Goal: Task Accomplishment & Management: Manage account settings

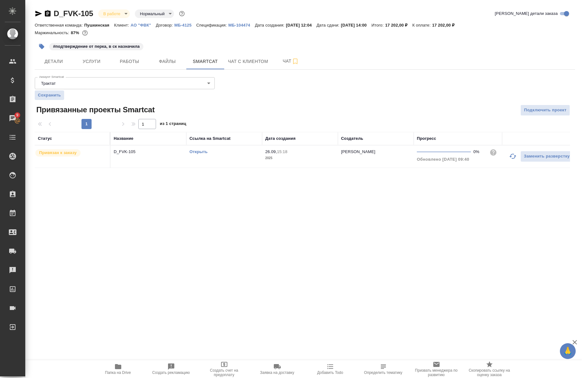
click at [198, 149] on div "Открыть" at bounding box center [225, 152] width 70 height 6
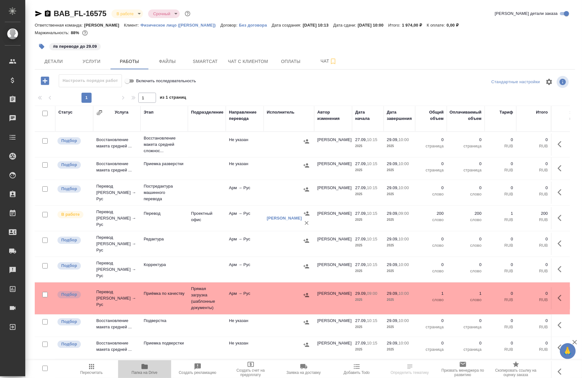
click at [144, 361] on button "Папка на Drive" at bounding box center [144, 369] width 53 height 18
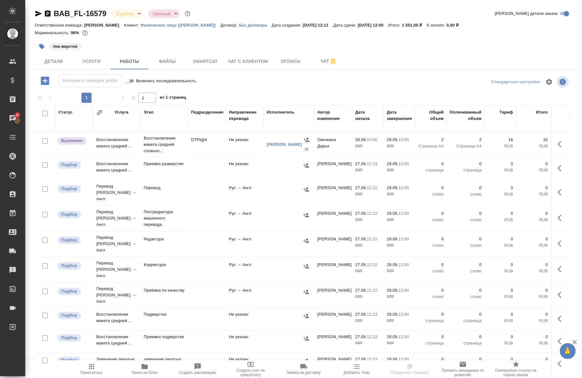
click at [148, 368] on icon "button" at bounding box center [145, 366] width 8 height 8
click at [96, 61] on span "Услуги" at bounding box center [91, 62] width 30 height 8
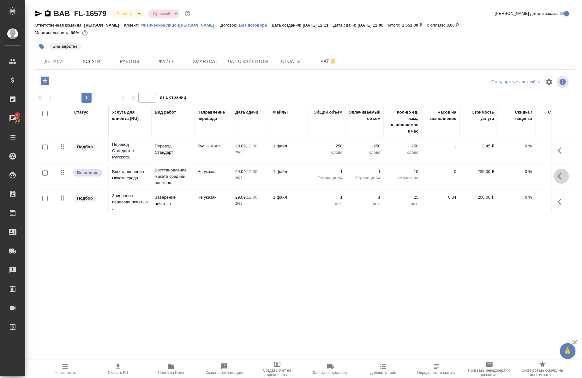
click at [564, 178] on icon "button" at bounding box center [562, 176] width 8 height 8
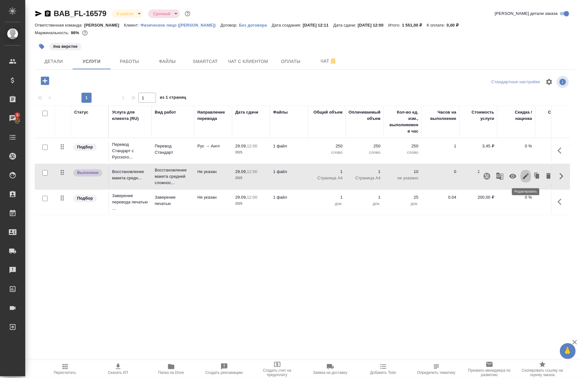
click at [527, 178] on icon "button" at bounding box center [526, 176] width 8 height 8
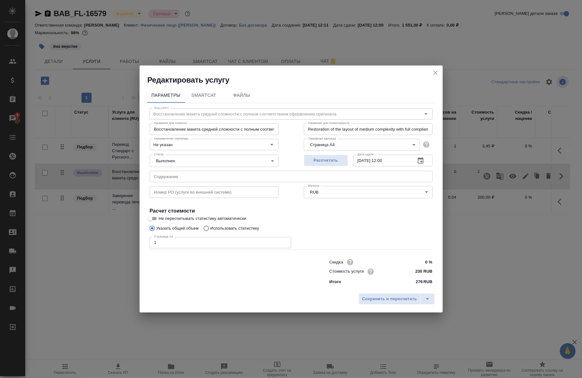
click at [222, 241] on input "1" at bounding box center [221, 242] width 142 height 11
type input "2"
click at [405, 301] on span "Сохранить и пересчитать" at bounding box center [389, 298] width 55 height 7
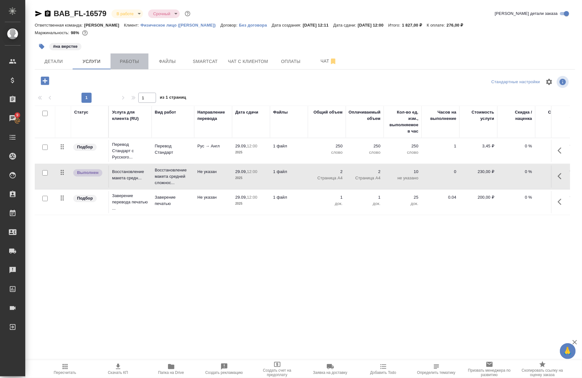
click at [138, 57] on button "Работы" at bounding box center [130, 61] width 38 height 16
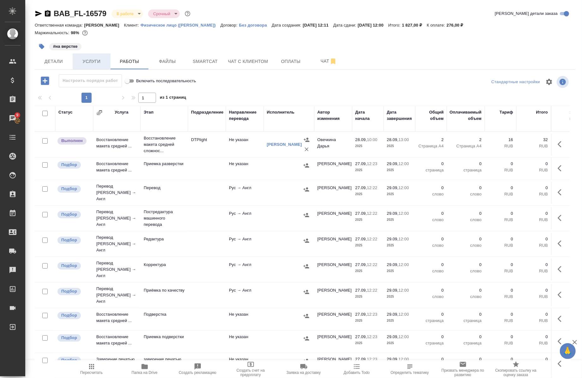
click at [96, 64] on span "Услуги" at bounding box center [91, 62] width 30 height 8
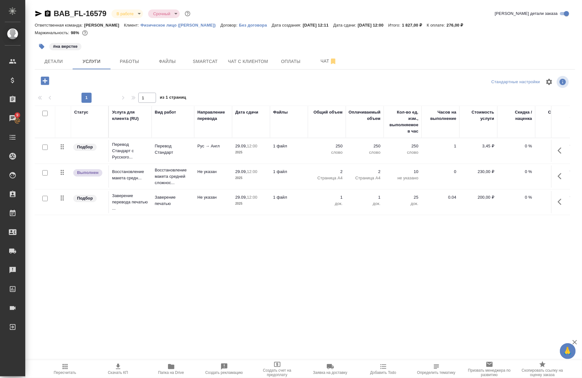
click at [563, 149] on icon "button" at bounding box center [562, 151] width 8 height 8
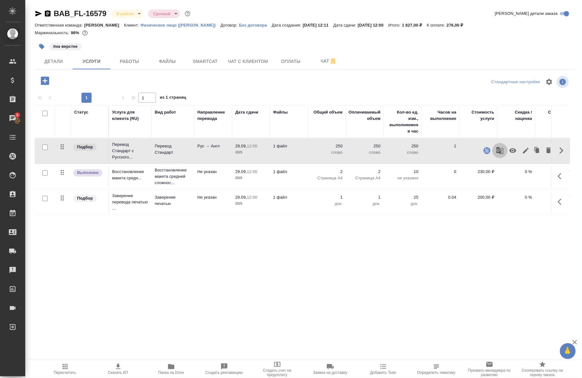
click at [499, 147] on icon "button" at bounding box center [500, 150] width 7 height 7
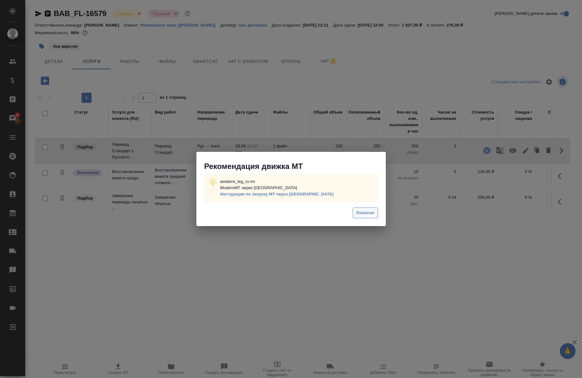
click at [368, 213] on span "Понятно" at bounding box center [365, 212] width 18 height 7
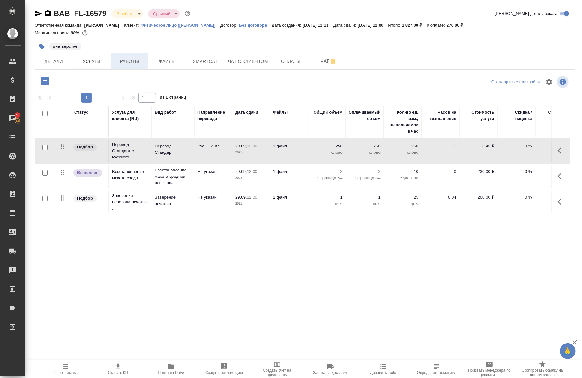
click at [133, 60] on span "Работы" at bounding box center [129, 62] width 30 height 8
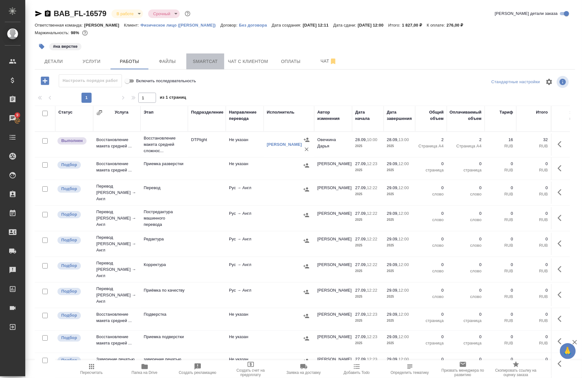
click at [211, 59] on span "Smartcat" at bounding box center [205, 62] width 30 height 8
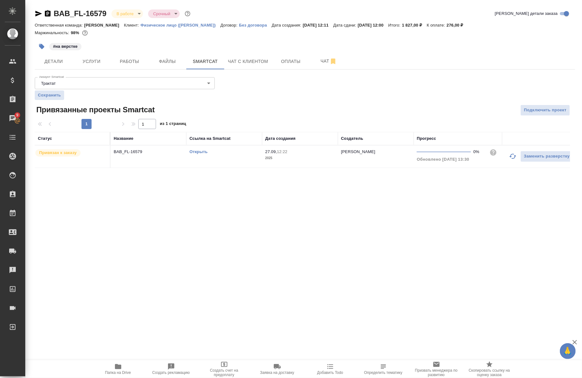
click at [201, 150] on link "Открыть" at bounding box center [199, 151] width 18 height 5
click at [97, 63] on span "Услуги" at bounding box center [91, 62] width 30 height 8
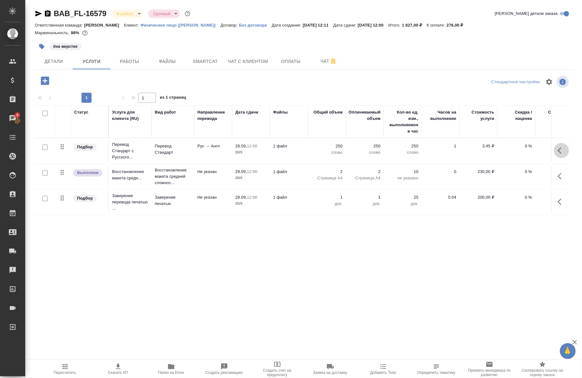
click at [562, 152] on icon "button" at bounding box center [562, 151] width 8 height 8
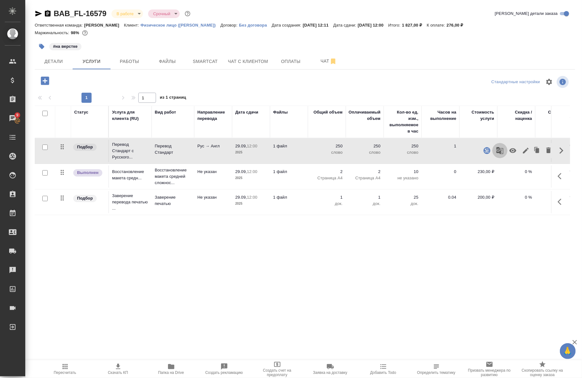
click at [498, 151] on icon "button" at bounding box center [500, 150] width 7 height 7
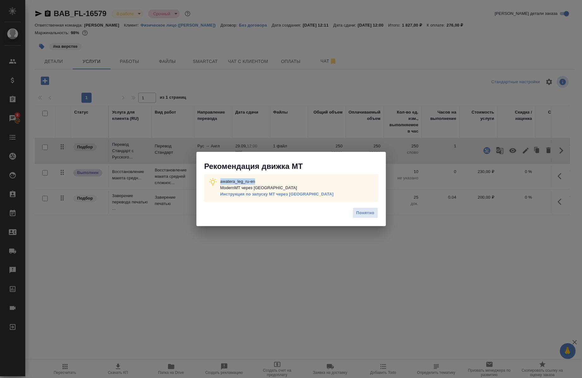
drag, startPoint x: 266, startPoint y: 175, endPoint x: 220, endPoint y: 178, distance: 46.9
click at [220, 178] on div "awatera_leg_ru-en ModernMT через Теру Инструкция по запуску МТ через Теру" at bounding box center [291, 188] width 174 height 28
copy p "awatera_leg_ru-en"
click at [367, 216] on span "Понятно" at bounding box center [365, 212] width 18 height 7
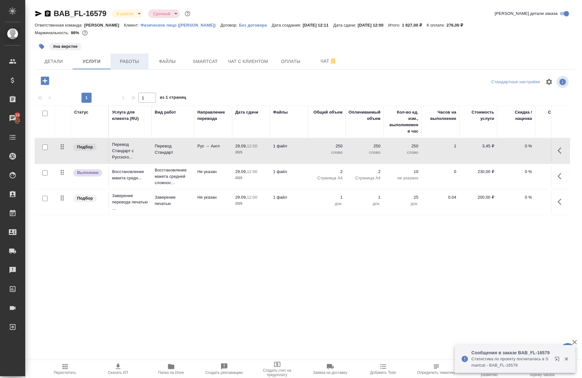
click at [126, 66] on button "Работы" at bounding box center [130, 61] width 38 height 16
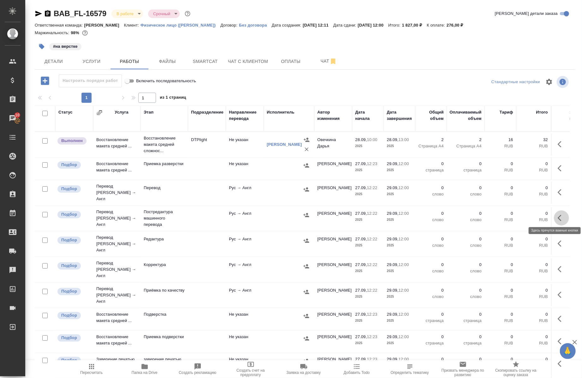
click at [558, 216] on icon "button" at bounding box center [562, 218] width 8 height 8
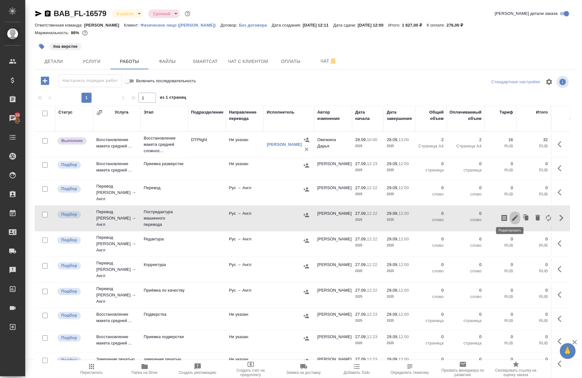
click at [513, 215] on icon "button" at bounding box center [516, 218] width 6 height 6
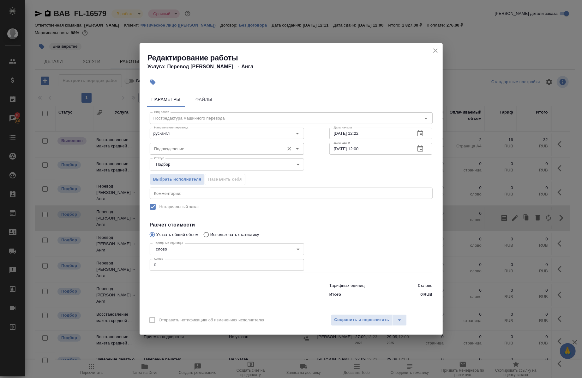
click at [236, 147] on input "Подразделение" at bounding box center [217, 149] width 130 height 8
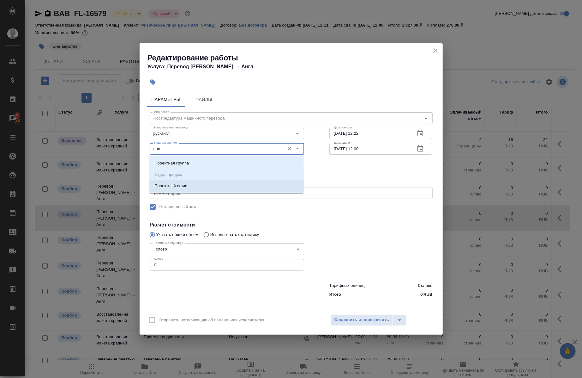
click at [167, 181] on li "Проектный офис" at bounding box center [226, 185] width 155 height 11
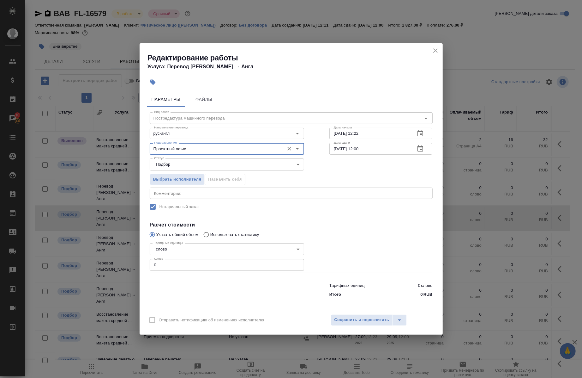
type input "Проектный офис"
click at [170, 187] on div "Выбрать исполнителя Назначить себя" at bounding box center [227, 178] width 180 height 39
click at [179, 195] on div "x Комментарий:" at bounding box center [291, 192] width 283 height 11
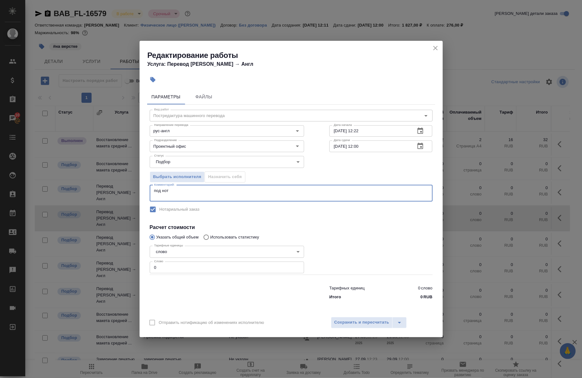
type textarea "под нот"
click at [337, 130] on input "27.09.2025 12:22" at bounding box center [370, 130] width 81 height 11
type input "20.92.0251 22:2_"
click at [193, 268] on input "0" at bounding box center [227, 266] width 155 height 11
paste input "1"
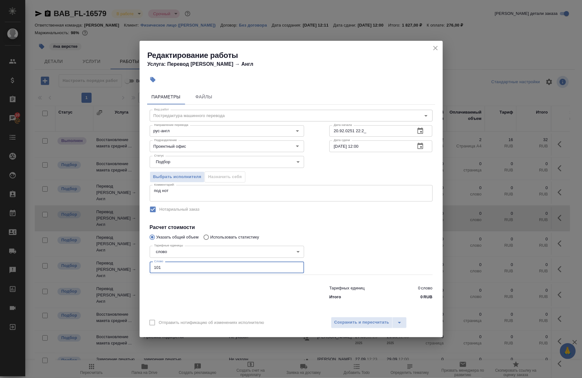
type input "101"
click at [340, 133] on input "20.92.0251 22:2_" at bounding box center [370, 130] width 81 height 11
click at [343, 130] on input "28.92.0251 22:2_" at bounding box center [370, 130] width 81 height 11
click at [362, 132] on input "20.25.1222 __:__" at bounding box center [370, 130] width 81 height 11
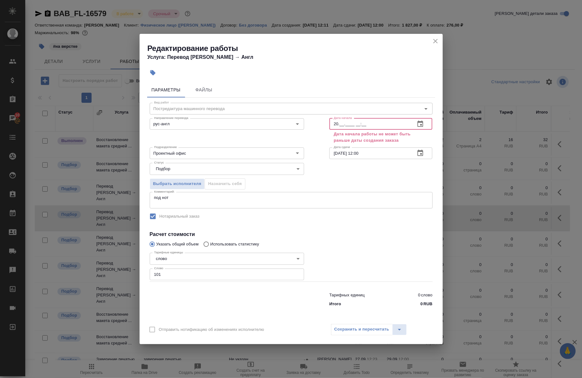
type input "2_.__.____ __:__"
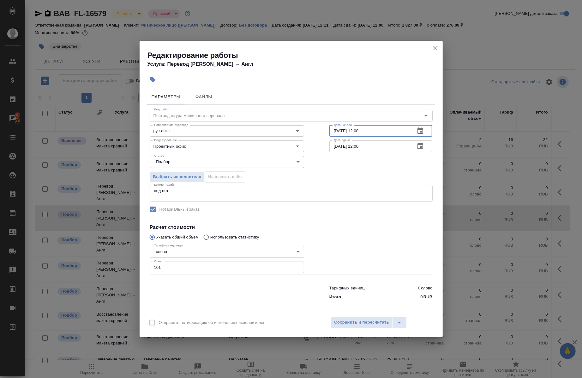
type input "28.09.2025 12:00"
click at [361, 147] on input "29.09.2025 12:00" at bounding box center [370, 145] width 81 height 11
type input "29.09.2025 10:00"
click at [342, 323] on span "Сохранить и пересчитать" at bounding box center [362, 322] width 55 height 7
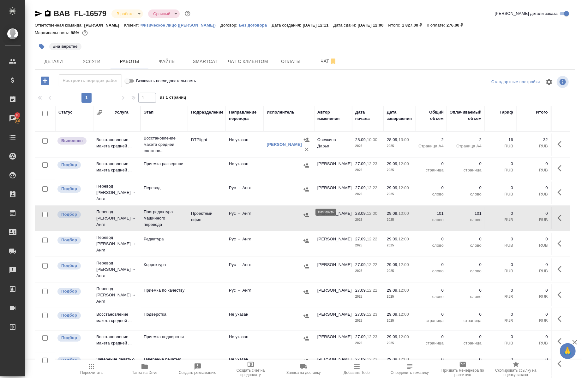
click at [303, 212] on icon "button" at bounding box center [306, 215] width 6 height 6
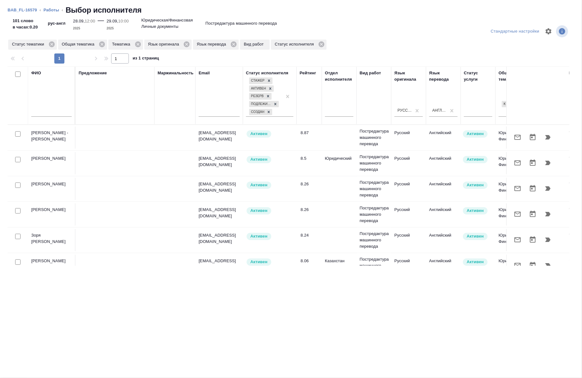
drag, startPoint x: 124, startPoint y: 260, endPoint x: 374, endPoint y: 228, distance: 251.9
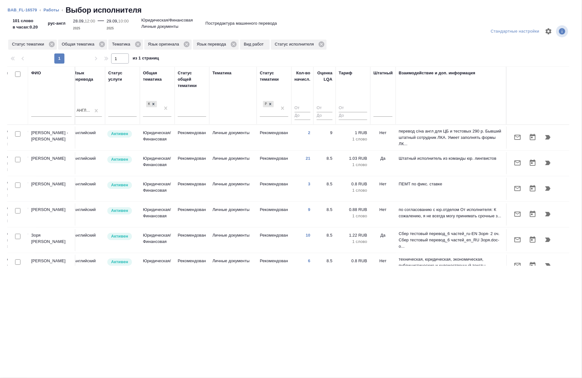
scroll to position [0, 361]
click at [378, 110] on div at bounding box center [383, 110] width 19 height 9
click at [385, 127] on div "Нет" at bounding box center [421, 130] width 95 height 11
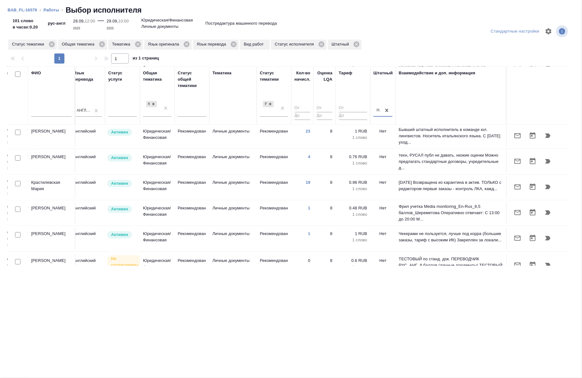
scroll to position [148, 361]
click at [18, 181] on input "checkbox" at bounding box center [17, 183] width 5 height 5
checkbox input "true"
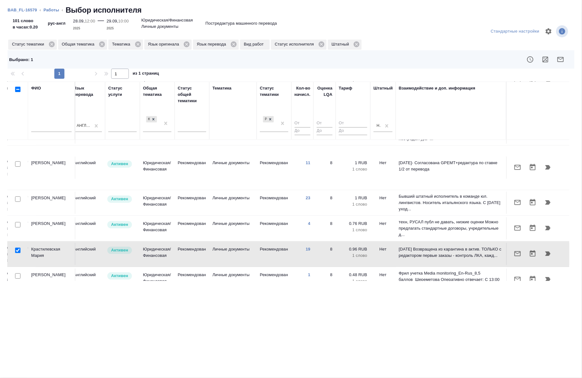
scroll to position [97, 361]
click at [17, 196] on input "checkbox" at bounding box center [17, 198] width 5 height 5
checkbox input "true"
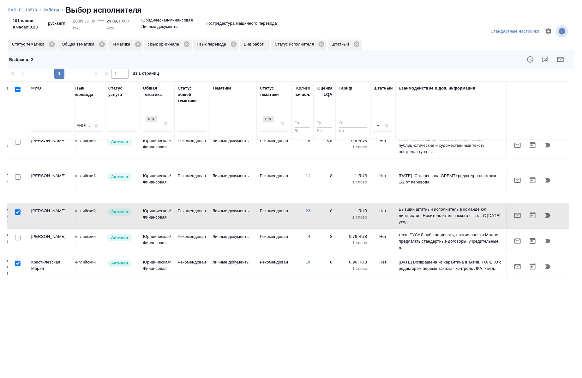
scroll to position [73, 361]
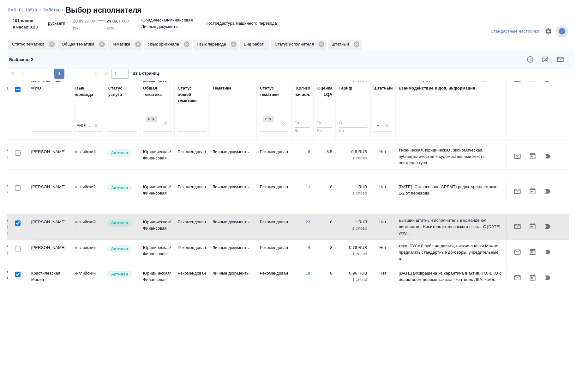
click at [17, 185] on input "checkbox" at bounding box center [17, 187] width 5 height 5
checkbox input "true"
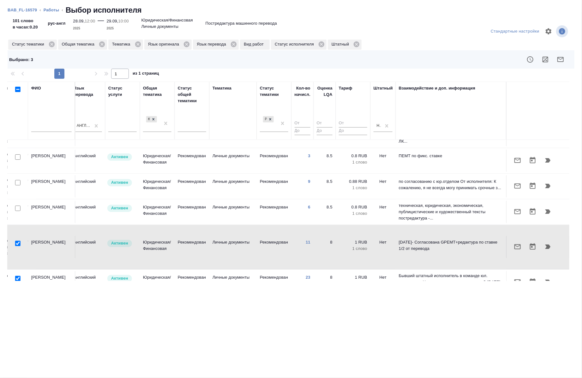
scroll to position [0, 361]
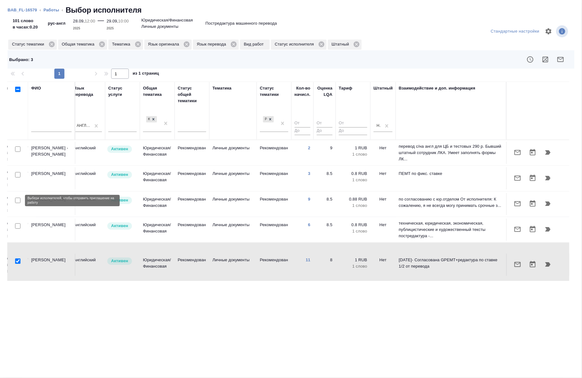
click at [17, 202] on input "checkbox" at bounding box center [17, 200] width 5 height 5
checkbox input "true"
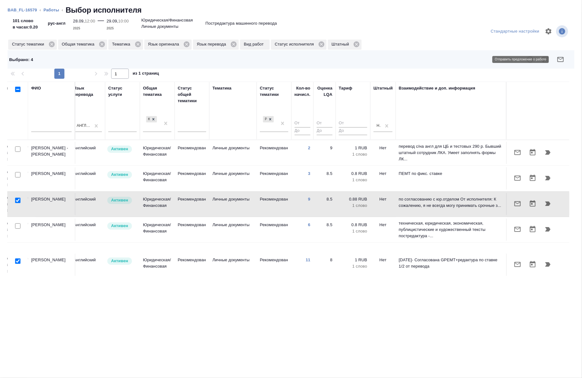
click at [558, 59] on icon "button" at bounding box center [561, 60] width 8 height 8
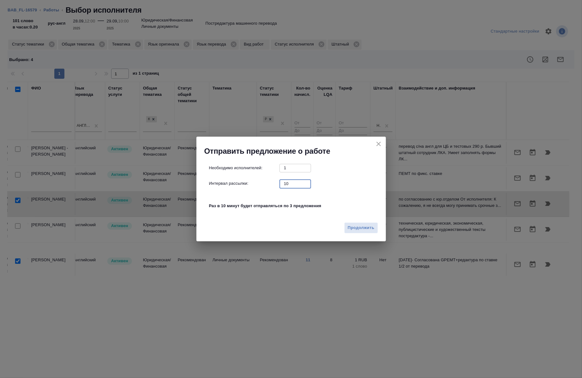
click at [296, 182] on input "10" at bounding box center [296, 184] width 32 height 8
type input "0"
click at [354, 226] on span "Продолжить" at bounding box center [361, 227] width 27 height 7
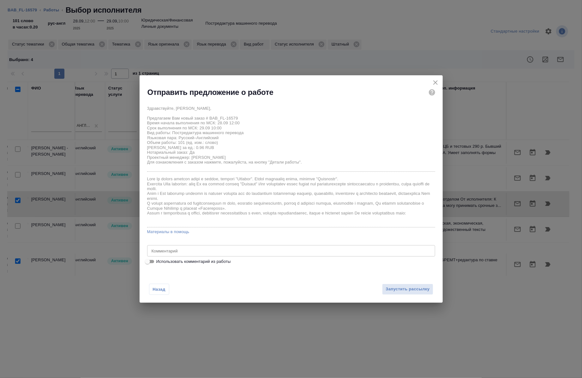
click at [209, 260] on span "Использовать комментарий из работы" at bounding box center [193, 261] width 75 height 6
click at [159, 260] on input "Использовать комментарий из работы" at bounding box center [147, 262] width 23 height 8
checkbox input "true"
type textarea "под нот"
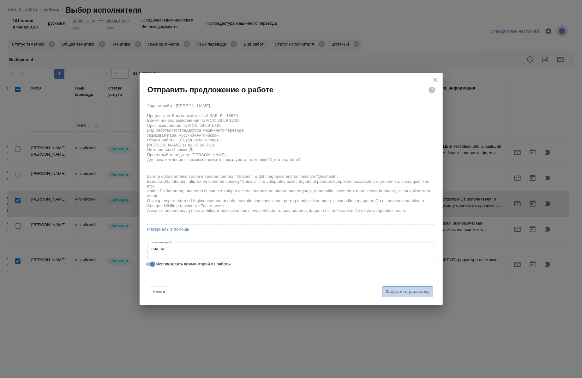
click at [415, 290] on span "Запустить рассылку" at bounding box center [408, 291] width 44 height 7
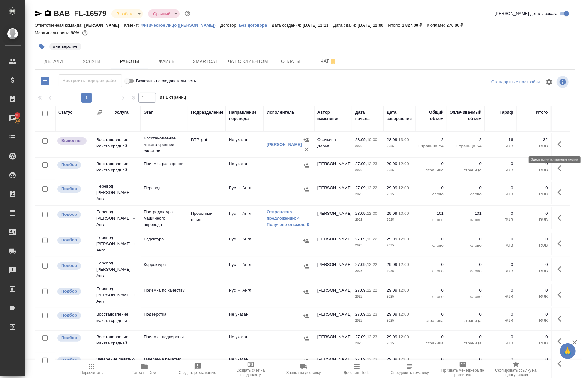
click at [558, 146] on icon "button" at bounding box center [562, 144] width 8 height 8
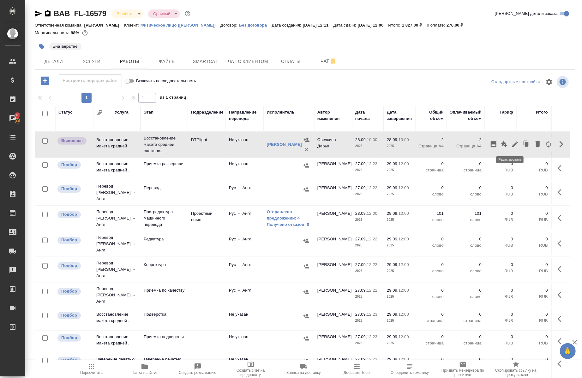
click at [513, 146] on icon "button" at bounding box center [516, 144] width 8 height 8
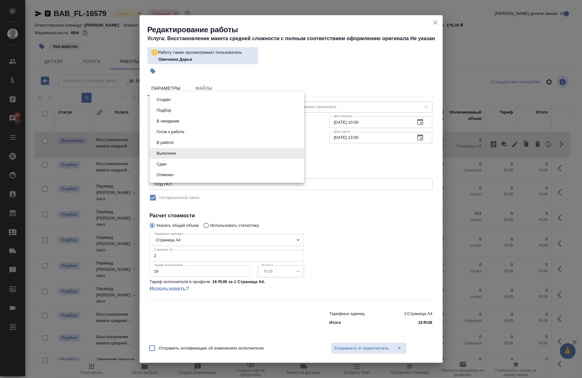
click at [185, 154] on body "🙏 .cls-1 fill:#fff; AWATERA [PERSON_NAME] Спецификации Заказы 10 Чаты Todo Прое…" at bounding box center [291, 189] width 582 height 378
click at [184, 166] on li "Сдан" at bounding box center [227, 164] width 155 height 11
type input "closed"
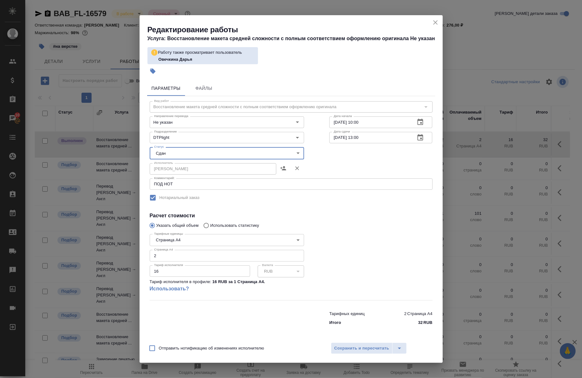
click at [365, 355] on div "Отправить нотификацию об изменениях исполнителю Сохранить и пересчитать" at bounding box center [291, 350] width 303 height 24
click at [361, 349] on span "Сохранить и пересчитать" at bounding box center [362, 347] width 55 height 7
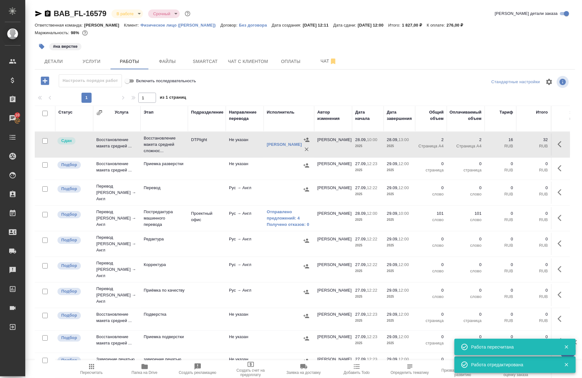
click at [43, 47] on icon "button" at bounding box center [41, 46] width 5 height 5
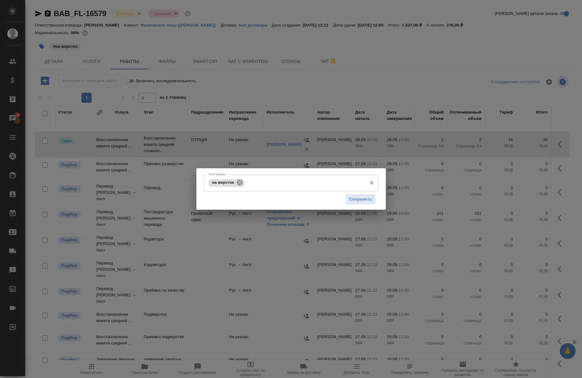
click at [238, 180] on icon at bounding box center [240, 183] width 6 height 6
click at [232, 176] on div "Тэги заказа" at bounding box center [291, 182] width 174 height 16
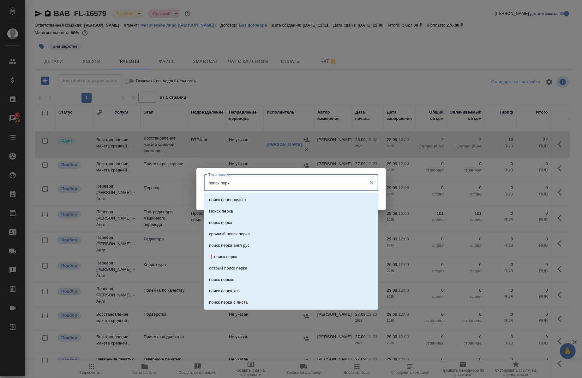
type input "поиск перка"
click at [229, 205] on li "Поиск перка" at bounding box center [291, 199] width 174 height 11
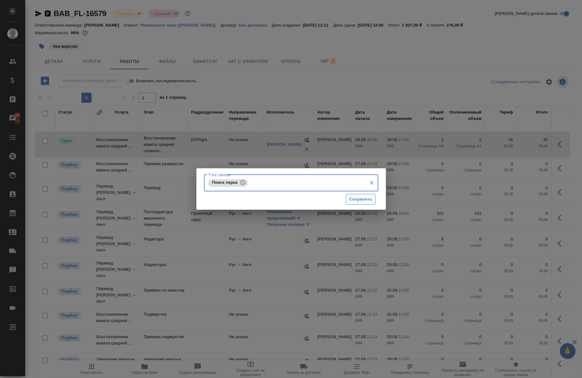
click at [362, 200] on span "Сохранить" at bounding box center [361, 199] width 23 height 7
